Goal: Task Accomplishment & Management: Use online tool/utility

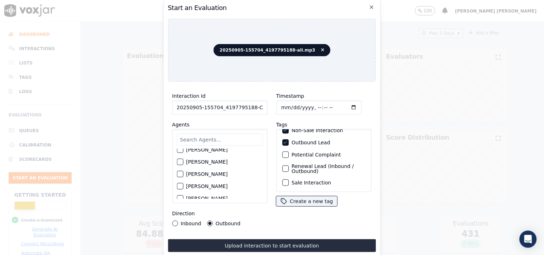
scroll to position [23, 0]
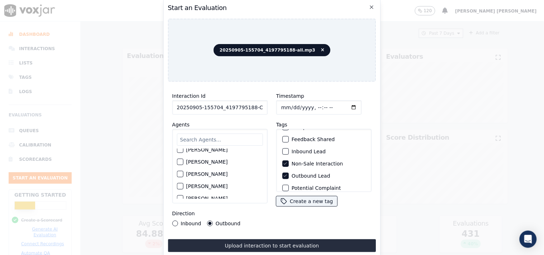
click at [285, 173] on button "Outbound Lead" at bounding box center [285, 176] width 6 height 6
click at [306, 149] on label "Inbound Lead" at bounding box center [308, 151] width 34 height 5
click at [288, 148] on button "Inbound Lead" at bounding box center [285, 151] width 6 height 6
click at [184, 216] on div "Direction Inbound Outbound" at bounding box center [219, 217] width 95 height 17
click at [185, 221] on label "Inbound" at bounding box center [191, 223] width 20 height 5
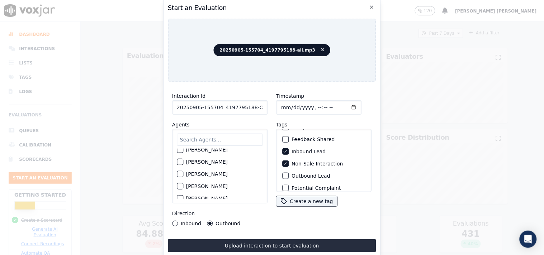
click at [178, 221] on button "Inbound" at bounding box center [175, 224] width 6 height 6
click at [250, 239] on div "Upload interaction to start evaluation" at bounding box center [272, 245] width 208 height 13
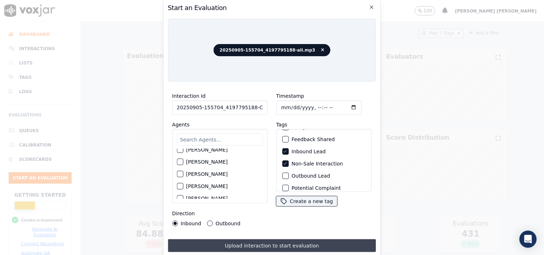
click at [247, 241] on button "Upload interaction to start evaluation" at bounding box center [272, 245] width 208 height 13
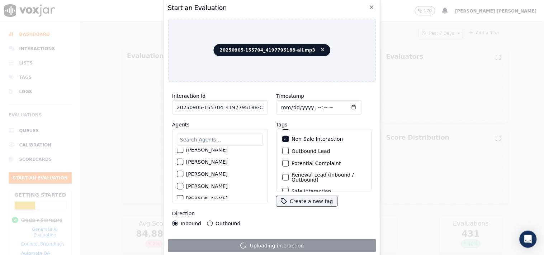
scroll to position [63, 0]
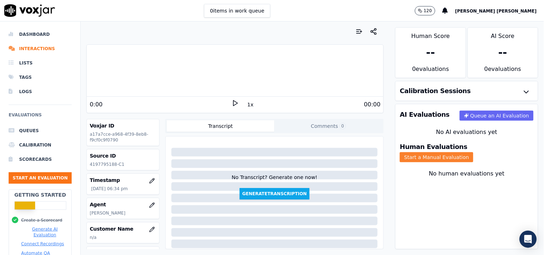
click at [473, 152] on button "Start a Manual Evaluation" at bounding box center [436, 157] width 73 height 10
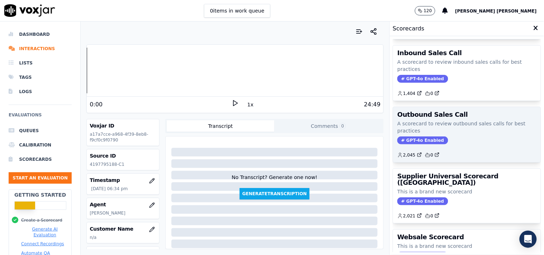
scroll to position [40, 0]
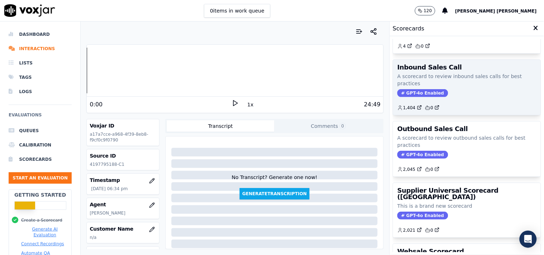
click at [409, 93] on span "GPT-4o Enabled" at bounding box center [422, 93] width 51 height 8
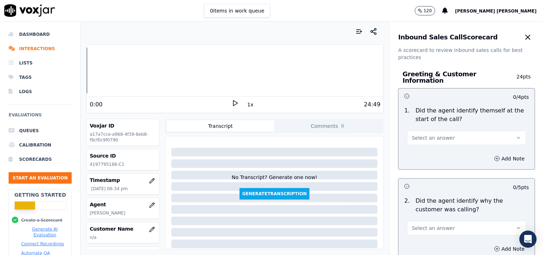
click at [428, 134] on span "Select an answer" at bounding box center [433, 137] width 43 height 7
click at [427, 147] on div "Yes" at bounding box center [453, 150] width 105 height 11
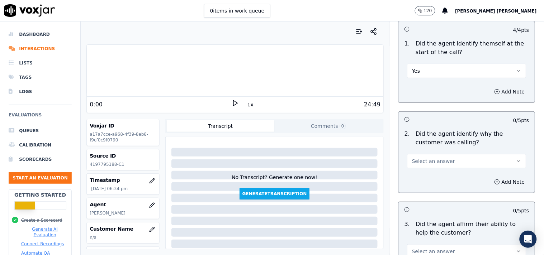
scroll to position [80, 0]
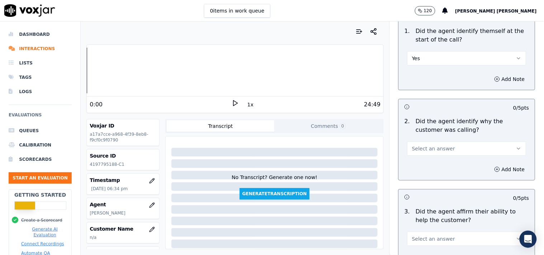
click at [447, 144] on button "Select an answer" at bounding box center [466, 149] width 119 height 14
click at [432, 159] on div "Yes" at bounding box center [453, 161] width 105 height 11
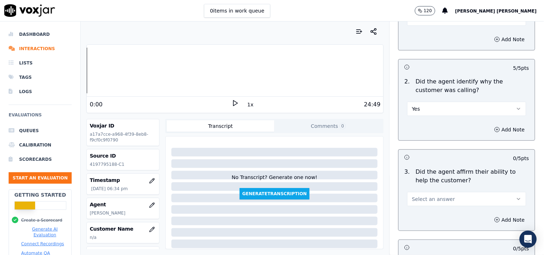
click at [437, 185] on div "Select an answer" at bounding box center [466, 195] width 130 height 21
click at [434, 196] on span "Select an answer" at bounding box center [433, 199] width 43 height 7
click at [421, 210] on div "Yes" at bounding box center [453, 211] width 105 height 11
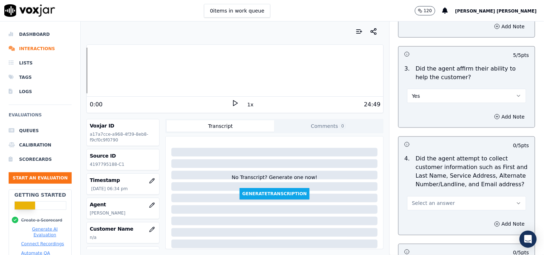
scroll to position [239, 0]
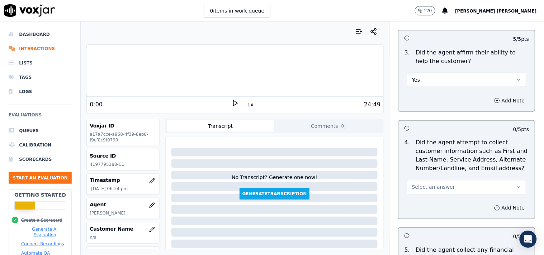
click at [424, 184] on span "Select an answer" at bounding box center [433, 187] width 43 height 7
click at [417, 202] on div "Yes" at bounding box center [453, 199] width 105 height 11
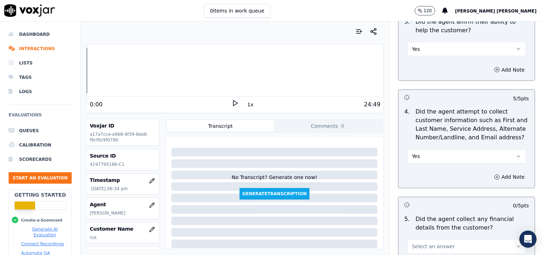
scroll to position [318, 0]
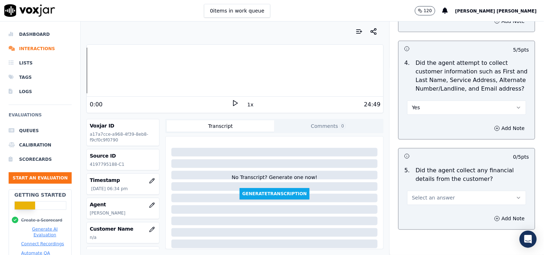
click at [412, 195] on span "Select an answer" at bounding box center [433, 198] width 43 height 7
click at [414, 224] on div "No" at bounding box center [453, 221] width 105 height 11
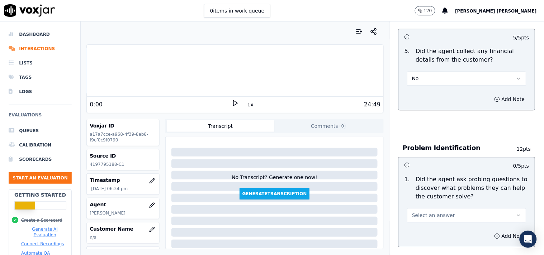
scroll to position [478, 0]
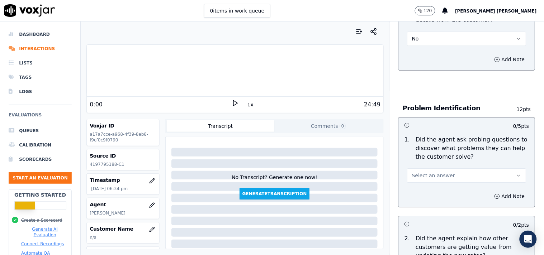
click at [420, 172] on span "Select an answer" at bounding box center [433, 175] width 43 height 7
click at [412, 191] on div "Yes" at bounding box center [453, 187] width 105 height 11
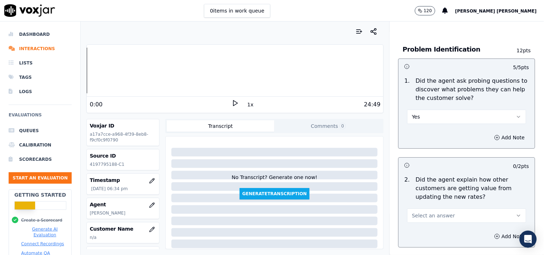
scroll to position [557, 0]
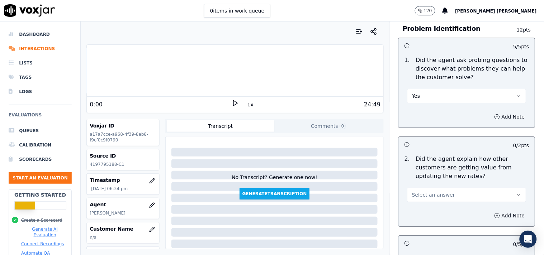
click at [412, 191] on span "Select an answer" at bounding box center [433, 194] width 43 height 7
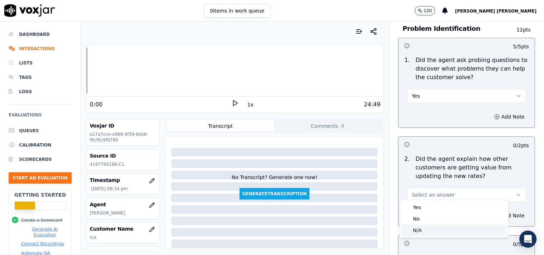
click at [418, 229] on div "N/A" at bounding box center [453, 230] width 105 height 11
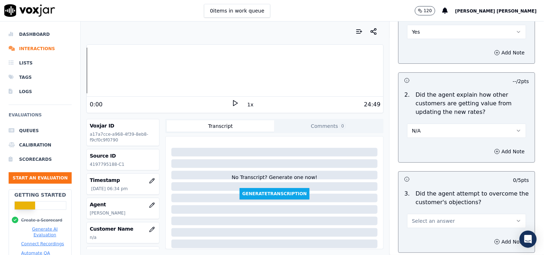
scroll to position [637, 0]
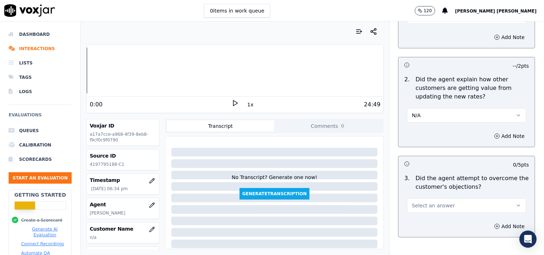
click at [420, 198] on button "Select an answer" at bounding box center [466, 205] width 119 height 14
click at [418, 219] on div "Yes" at bounding box center [453, 217] width 105 height 11
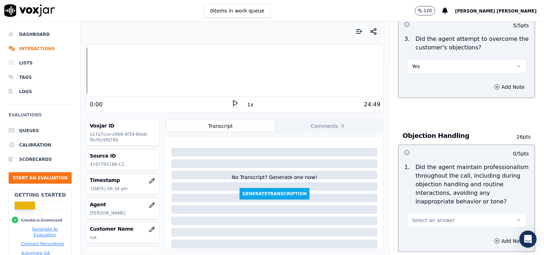
scroll to position [796, 0]
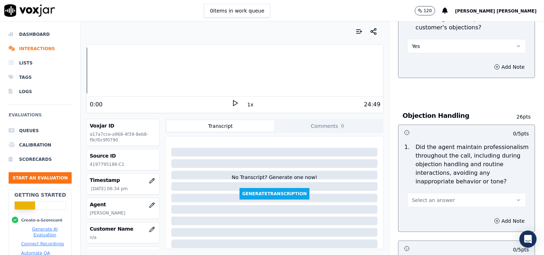
click at [429, 197] on span "Select an answer" at bounding box center [433, 200] width 43 height 7
click at [421, 211] on div "Yes" at bounding box center [453, 212] width 105 height 11
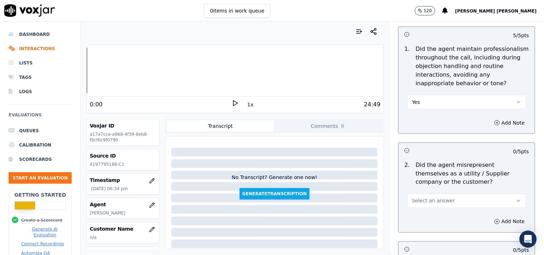
scroll to position [915, 0]
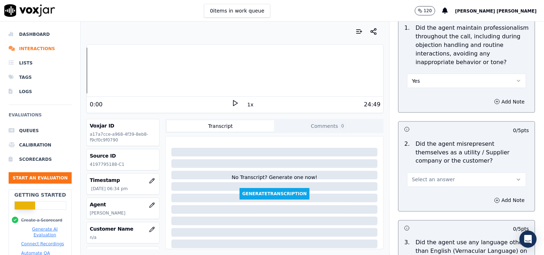
click at [427, 181] on button "Select an answer" at bounding box center [466, 180] width 119 height 14
click at [430, 206] on div "No" at bounding box center [453, 203] width 105 height 11
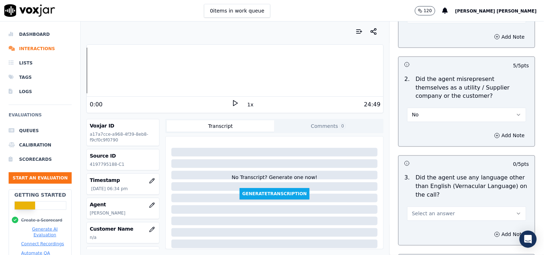
scroll to position [1075, 0]
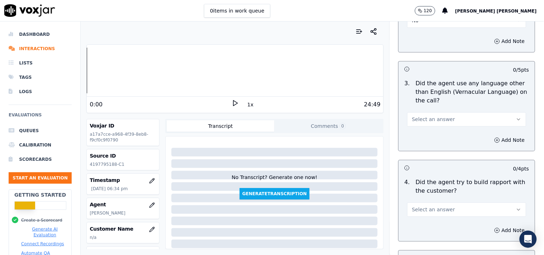
click at [431, 116] on span "Select an answer" at bounding box center [433, 119] width 43 height 7
click at [427, 142] on div "No" at bounding box center [453, 143] width 105 height 11
click at [431, 206] on span "Select an answer" at bounding box center [433, 209] width 43 height 7
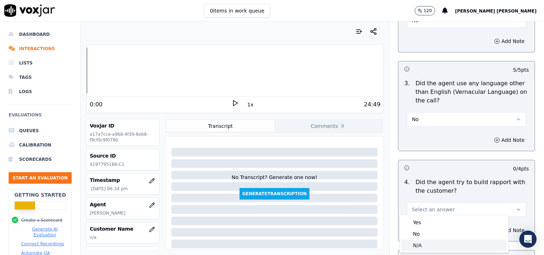
click at [423, 243] on div "N/A" at bounding box center [453, 245] width 105 height 11
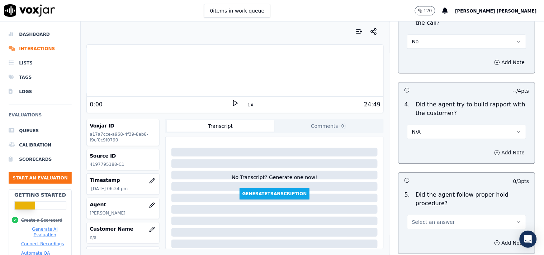
scroll to position [1154, 0]
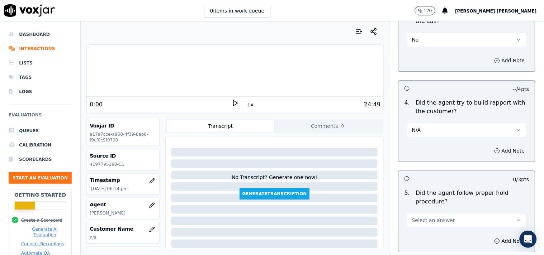
click at [421, 126] on button "N/A" at bounding box center [466, 130] width 119 height 14
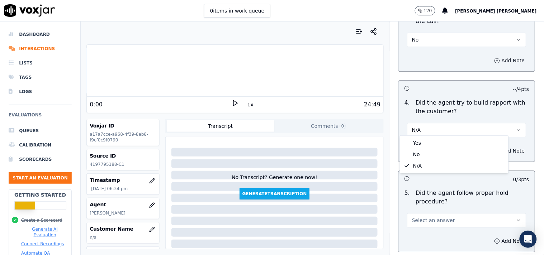
click at [456, 207] on div "Select an answer" at bounding box center [466, 216] width 130 height 21
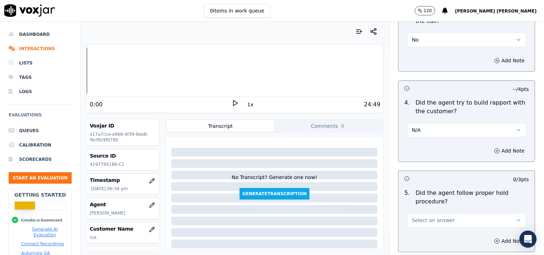
click at [443, 214] on button "Select an answer" at bounding box center [466, 220] width 119 height 14
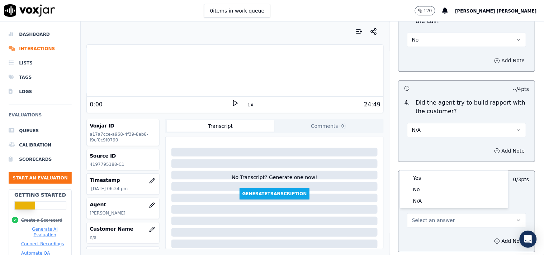
click at [427, 171] on div "0 / 3 pts" at bounding box center [466, 178] width 136 height 15
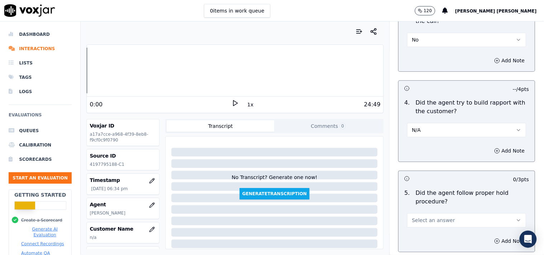
click at [438, 221] on button "Select an answer" at bounding box center [466, 220] width 119 height 14
click at [434, 180] on div "Yes" at bounding box center [453, 177] width 105 height 11
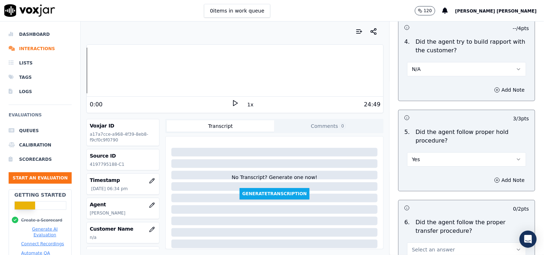
scroll to position [1234, 0]
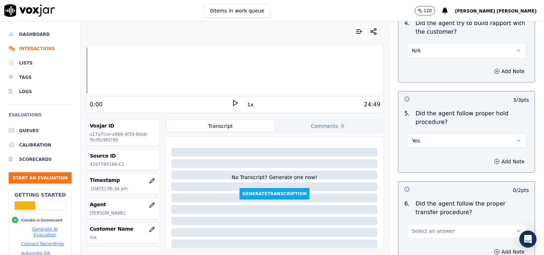
click at [430, 224] on button "Select an answer" at bounding box center [466, 231] width 119 height 14
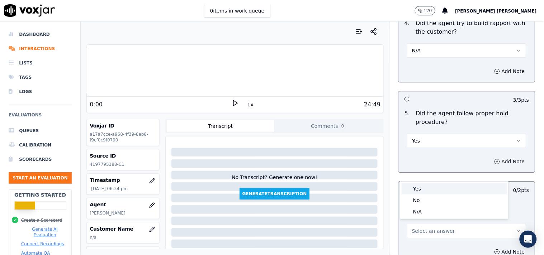
click at [421, 188] on div "Yes" at bounding box center [453, 188] width 105 height 11
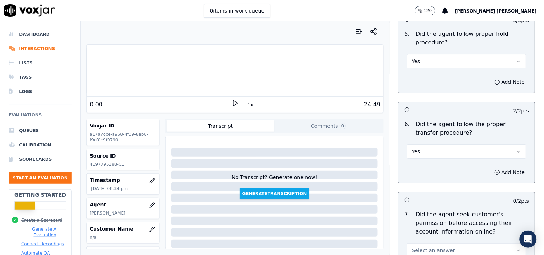
scroll to position [1353, 0]
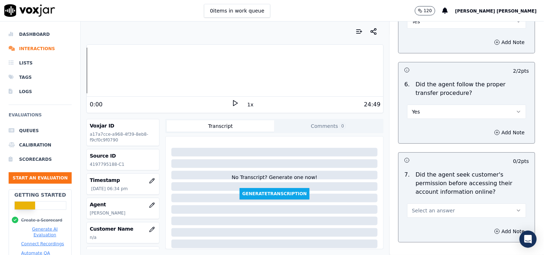
click at [426, 207] on span "Select an answer" at bounding box center [433, 210] width 43 height 7
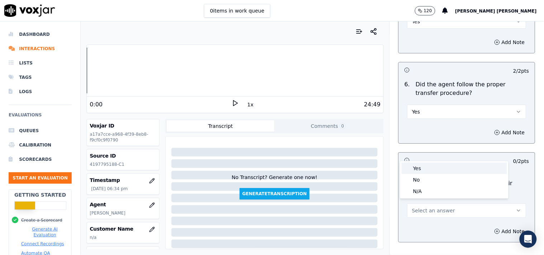
click at [429, 172] on div "Yes" at bounding box center [453, 168] width 105 height 11
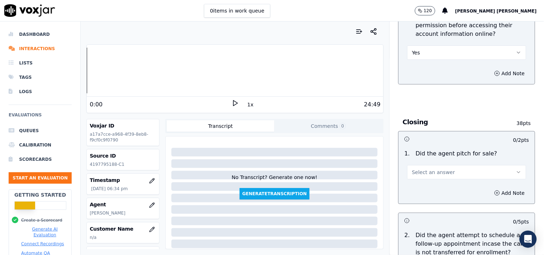
scroll to position [1513, 0]
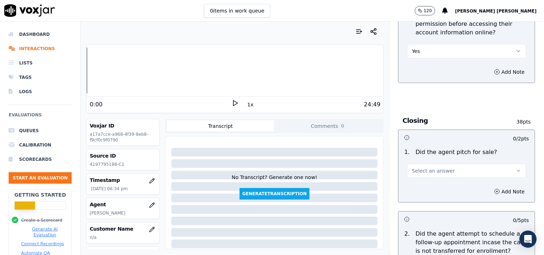
click at [435, 173] on button "Select an answer" at bounding box center [466, 171] width 119 height 14
click at [433, 185] on div "Yes" at bounding box center [453, 183] width 105 height 11
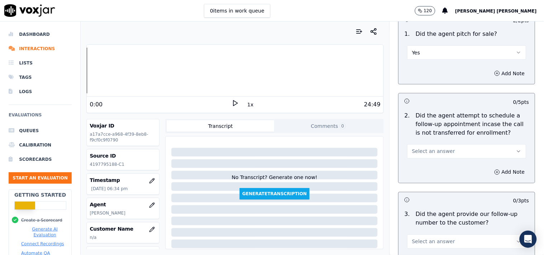
scroll to position [1632, 0]
click at [434, 147] on span "Select an answer" at bounding box center [433, 150] width 43 height 7
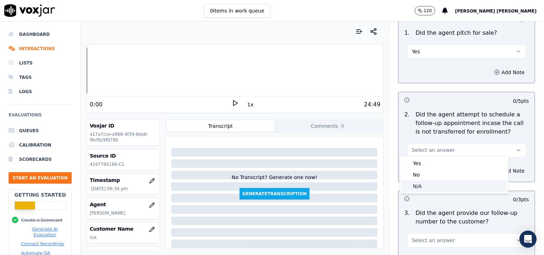
click at [432, 183] on div "N/A" at bounding box center [453, 186] width 105 height 11
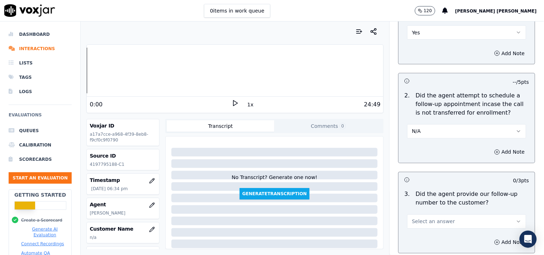
scroll to position [1672, 0]
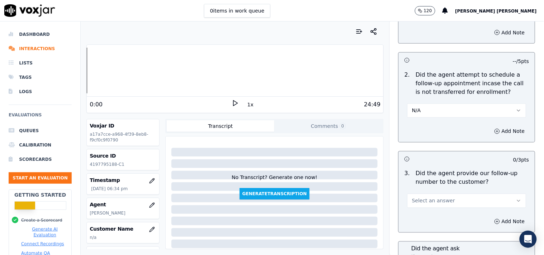
click at [438, 205] on div "3 . Did the agent provide our follow-up number to the customer? Select an answer" at bounding box center [466, 189] width 136 height 44
click at [439, 197] on span "Select an answer" at bounding box center [433, 200] width 43 height 7
click at [430, 212] on div "Yes" at bounding box center [453, 213] width 105 height 11
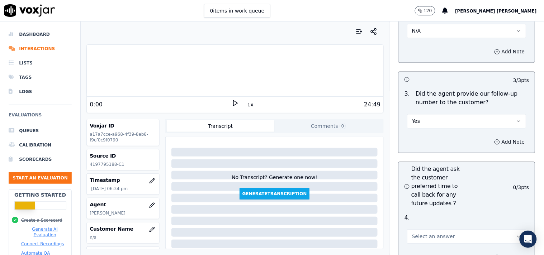
scroll to position [1791, 0]
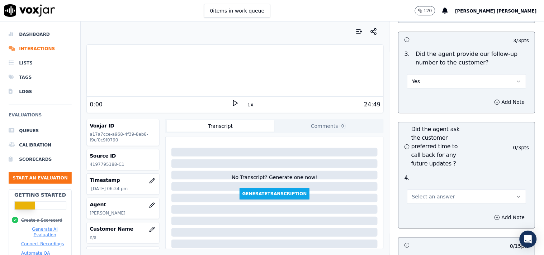
click at [437, 193] on span "Select an answer" at bounding box center [433, 196] width 43 height 7
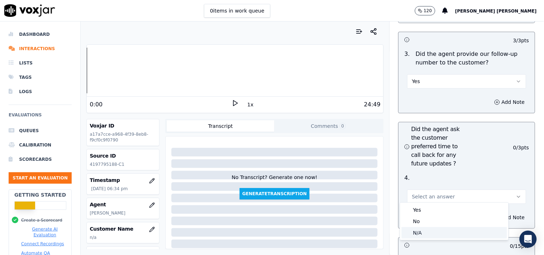
click at [434, 230] on div "N/A" at bounding box center [453, 232] width 105 height 11
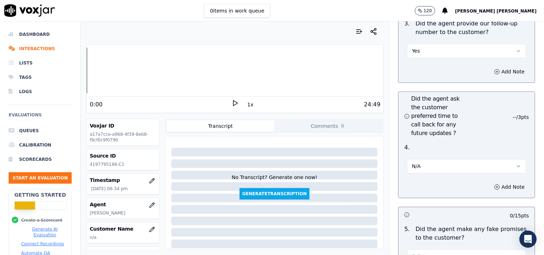
scroll to position [1871, 0]
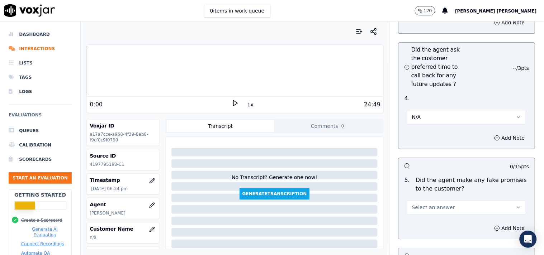
click at [436, 204] on span "Select an answer" at bounding box center [433, 207] width 43 height 7
click at [426, 232] on div "No" at bounding box center [453, 231] width 105 height 11
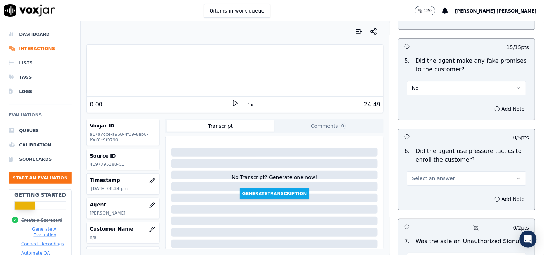
click at [437, 171] on button "Select an answer" at bounding box center [466, 178] width 119 height 14
click at [432, 206] on div "No" at bounding box center [453, 202] width 105 height 11
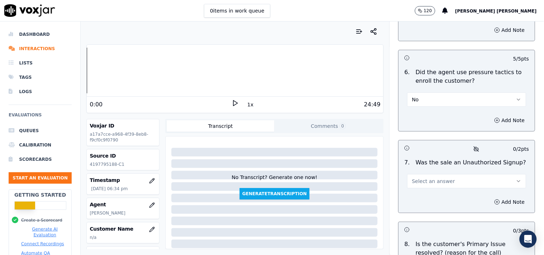
scroll to position [2070, 0]
click at [446, 174] on button "Select an answer" at bounding box center [466, 180] width 119 height 14
click at [438, 206] on div "No" at bounding box center [453, 205] width 105 height 11
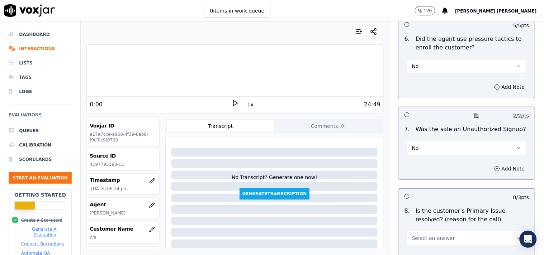
scroll to position [2150, 0]
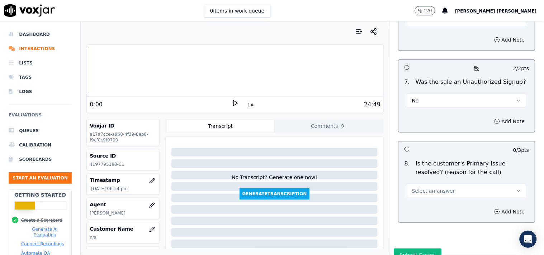
click at [438, 192] on button "Select an answer" at bounding box center [466, 191] width 119 height 14
click at [436, 205] on div "Yes" at bounding box center [453, 204] width 105 height 11
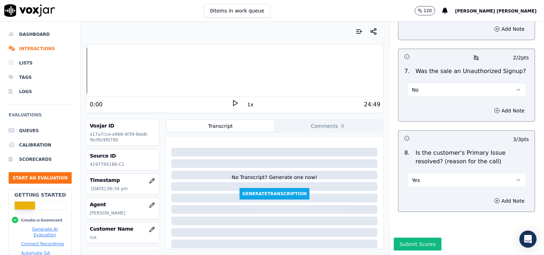
scroll to position [2176, 0]
click at [454, 173] on button "Yes" at bounding box center [466, 180] width 119 height 14
click at [435, 166] on div "Yes" at bounding box center [466, 176] width 130 height 21
click at [495, 198] on circle "button" at bounding box center [497, 200] width 5 height 5
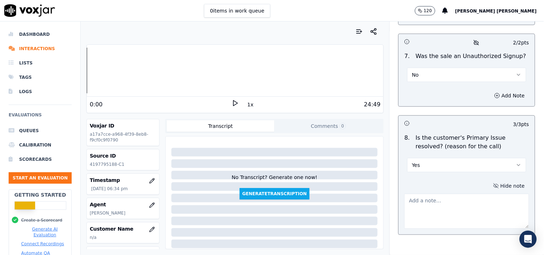
click at [406, 209] on textarea at bounding box center [466, 211] width 125 height 35
click at [445, 196] on textarea "In first call" at bounding box center [466, 211] width 125 height 35
paste textarea "Call id-20250902-132430"
paste textarea "Call id-20250905-155704"
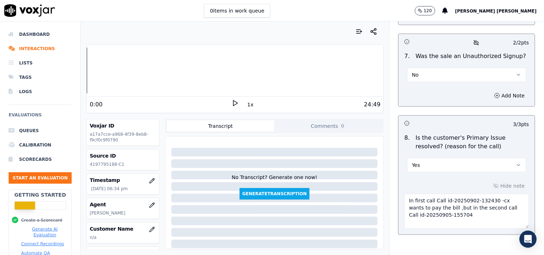
click at [444, 213] on textarea "In first call Call id-20250902-132430 -cx wants to pay the bill ,but in the sec…" at bounding box center [466, 211] width 125 height 35
type textarea "In first call Call id-20250902-132430 -cx wants to pay the bill ,but in the sec…"
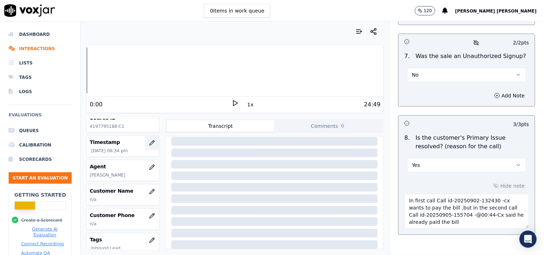
scroll to position [36, 0]
click at [149, 193] on icon "button" at bounding box center [151, 193] width 5 height 5
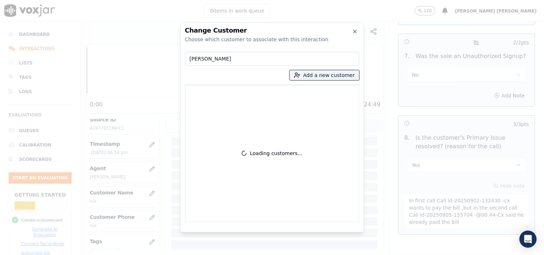
click at [245, 56] on input "[PERSON_NAME]" at bounding box center [272, 59] width 174 height 14
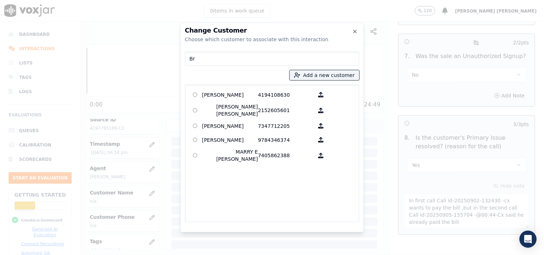
type input "B"
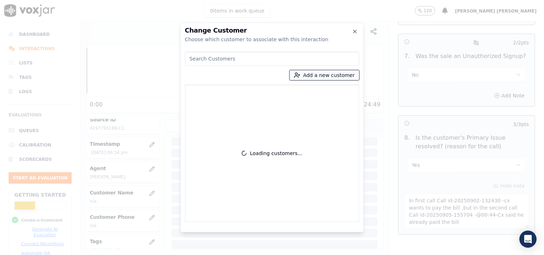
click at [300, 74] on icon "button" at bounding box center [297, 75] width 6 height 6
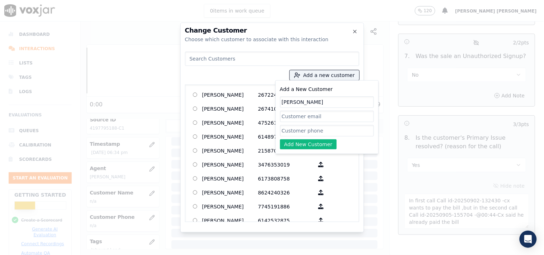
type input "[PERSON_NAME]"
click at [291, 133] on input "Add a New Customer" at bounding box center [327, 130] width 94 height 11
paste input "4197795188"
type input "4197795188"
click at [300, 145] on button "Add New Customer" at bounding box center [308, 144] width 57 height 10
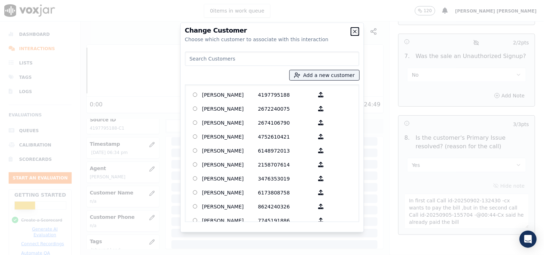
click at [354, 32] on icon "button" at bounding box center [355, 32] width 6 height 6
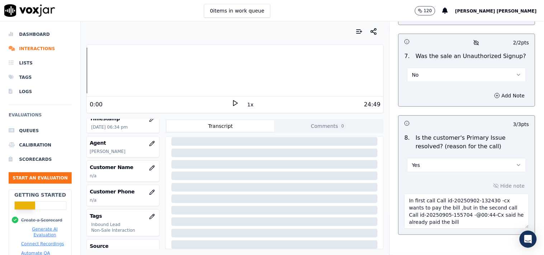
scroll to position [76, 0]
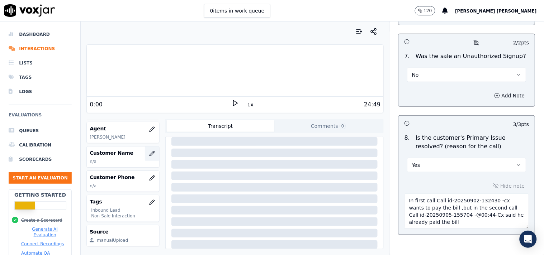
click at [145, 161] on button "button" at bounding box center [152, 154] width 14 height 14
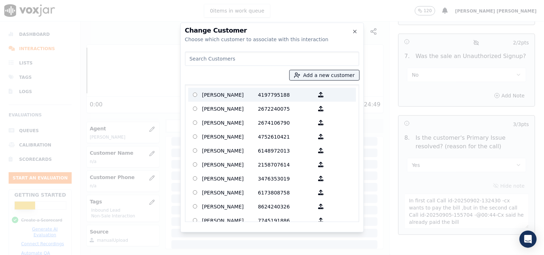
click at [241, 96] on p "[PERSON_NAME]" at bounding box center [230, 94] width 56 height 11
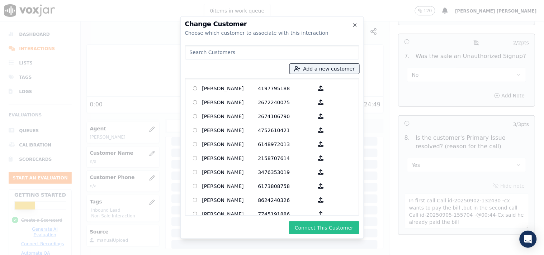
click at [332, 227] on button "Connect This Customer" at bounding box center [324, 227] width 70 height 13
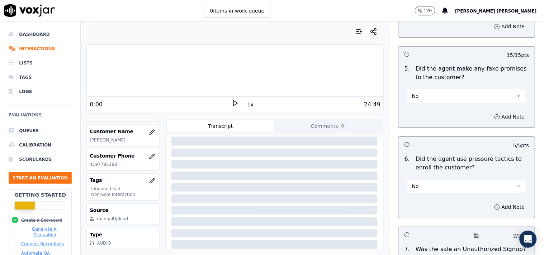
scroll to position [2214, 0]
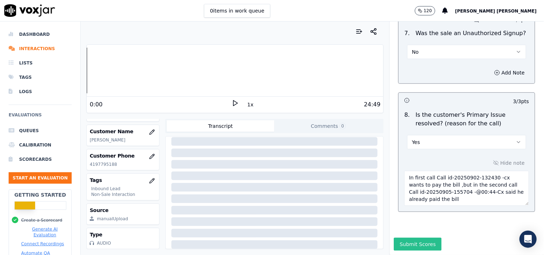
click at [407, 238] on button "Submit Scores" at bounding box center [418, 244] width 48 height 13
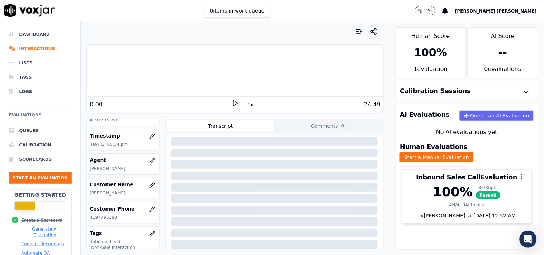
scroll to position [36, 0]
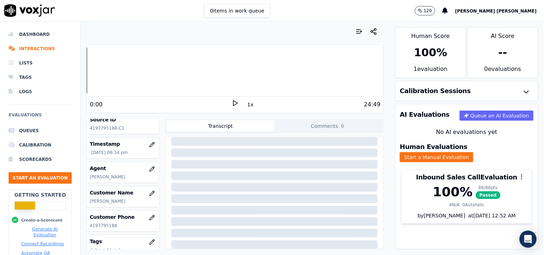
click at [239, 102] on div "24:49" at bounding box center [310, 104] width 142 height 9
click at [233, 104] on icon at bounding box center [234, 103] width 7 height 7
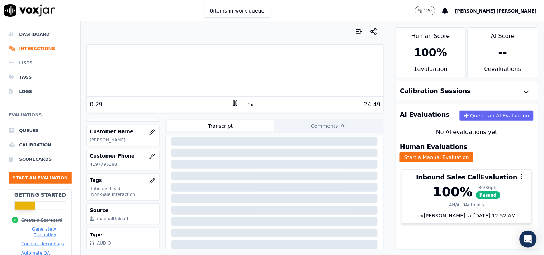
click at [32, 63] on li "Lists" at bounding box center [40, 63] width 63 height 14
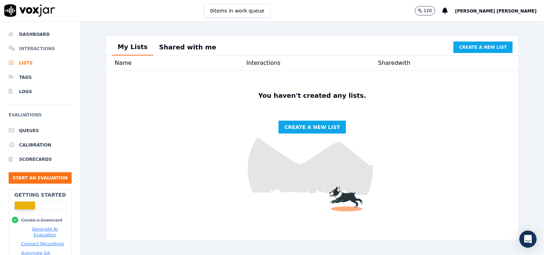
click at [37, 45] on li "Interactions" at bounding box center [40, 49] width 63 height 14
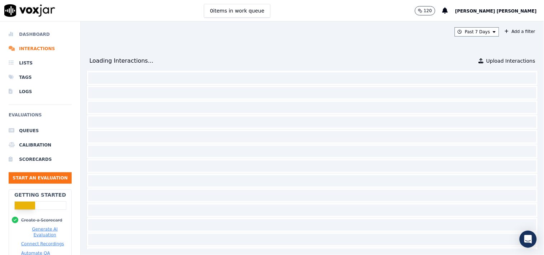
click at [43, 32] on li "Dashboard" at bounding box center [40, 34] width 63 height 14
